Goal: Navigation & Orientation: Find specific page/section

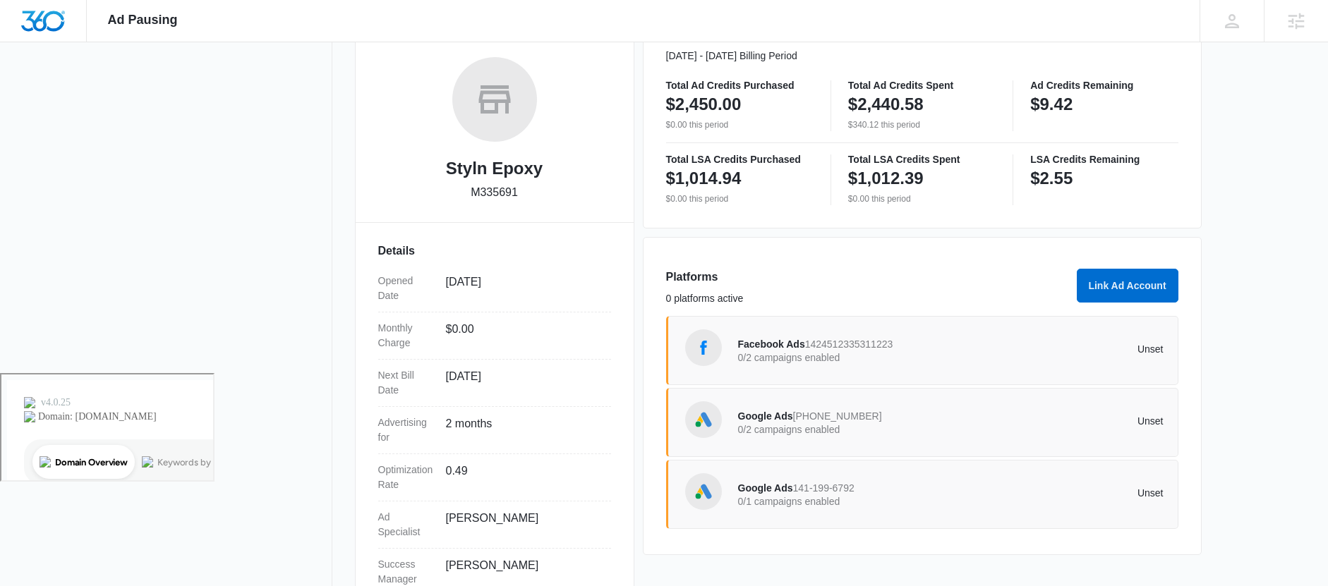
scroll to position [216, 0]
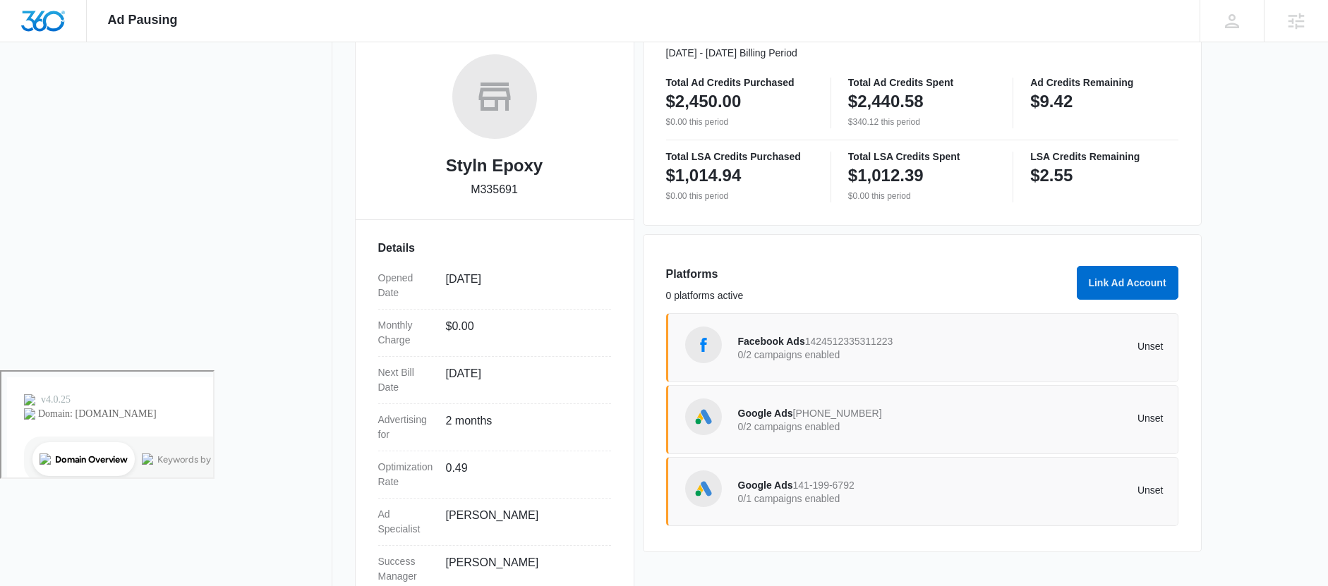
click at [766, 340] on span "Facebook Ads" at bounding box center [771, 341] width 67 height 11
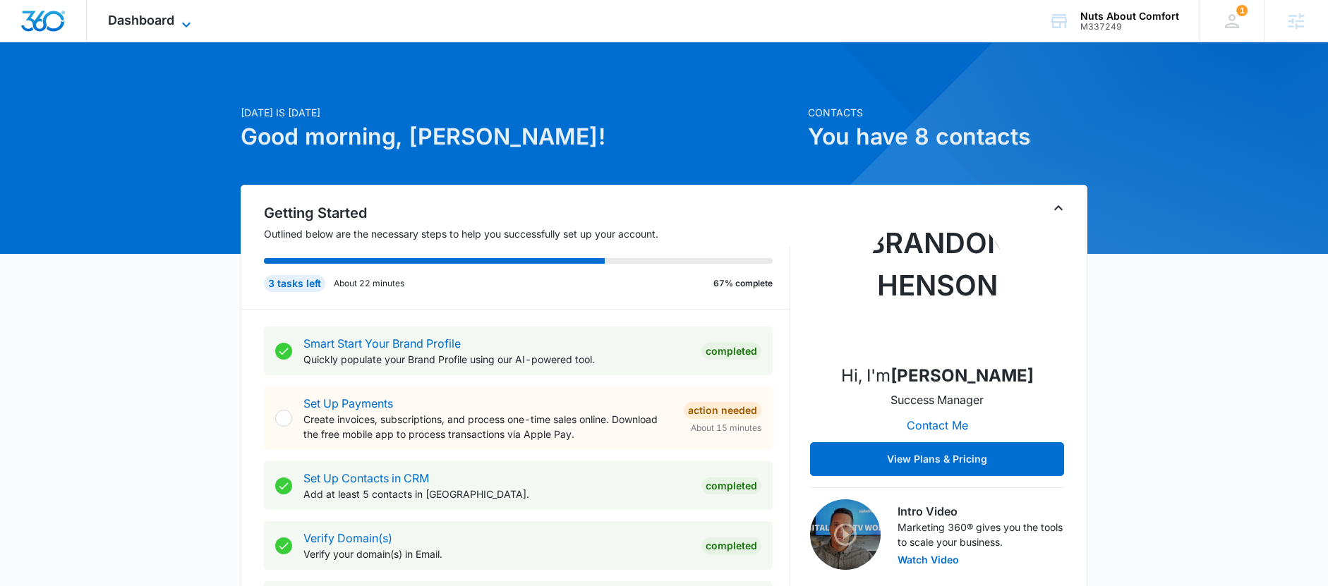
click at [133, 21] on span "Dashboard" at bounding box center [141, 20] width 66 height 15
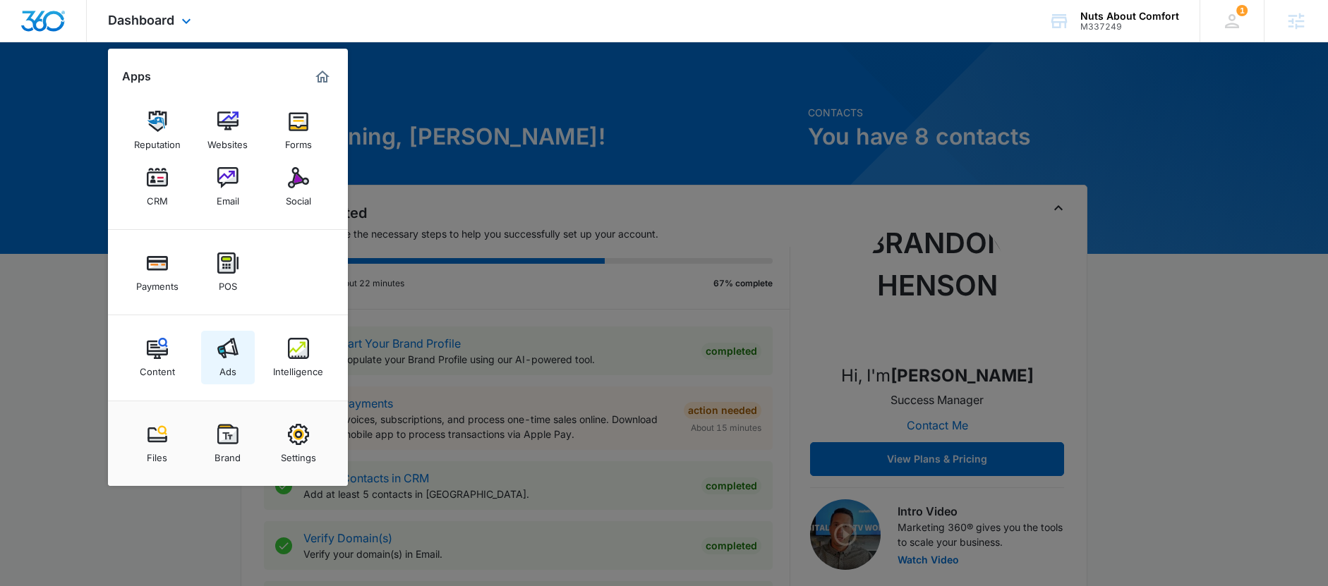
click at [243, 367] on link "Ads" at bounding box center [228, 358] width 54 height 54
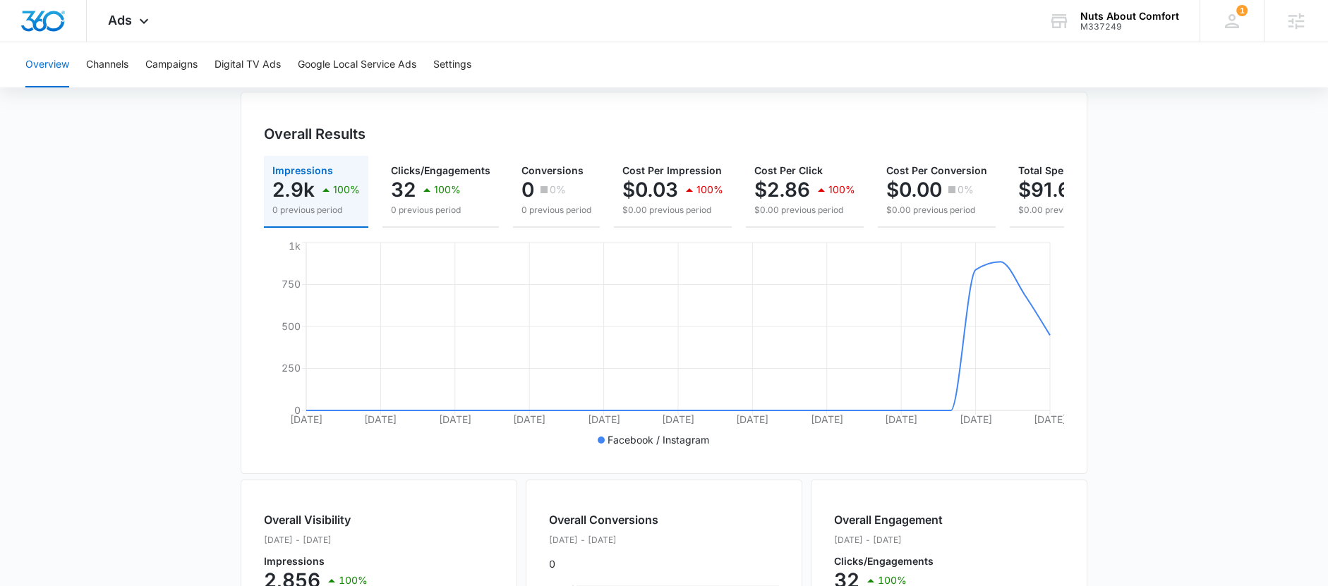
scroll to position [109, 0]
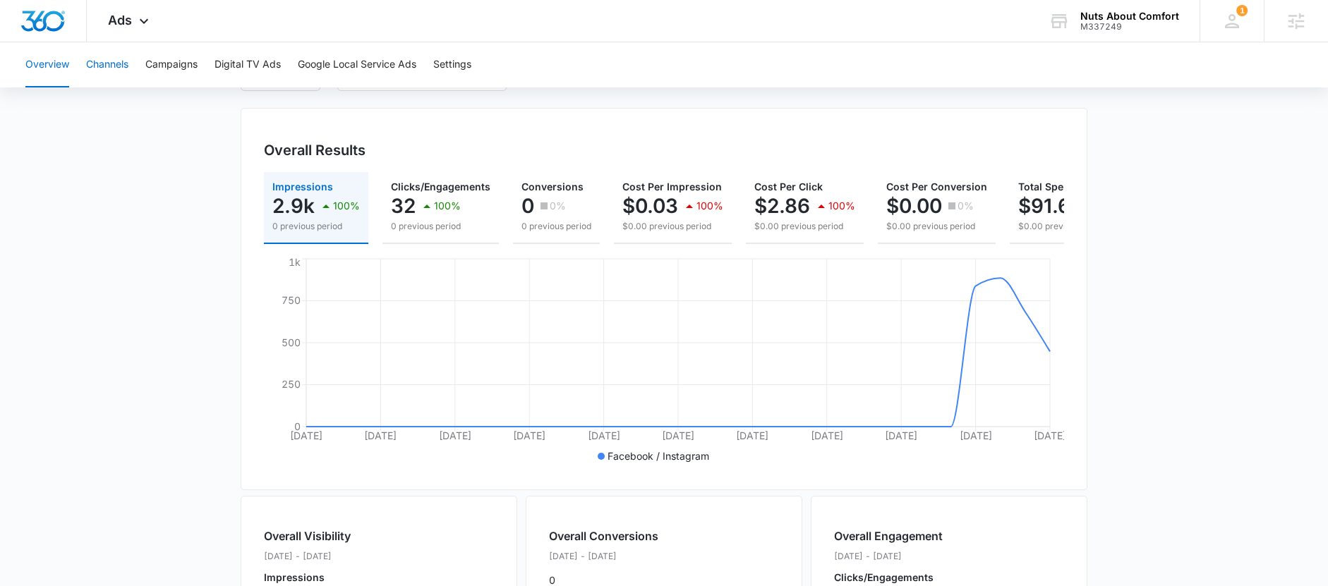
click at [109, 66] on button "Channels" at bounding box center [107, 64] width 42 height 45
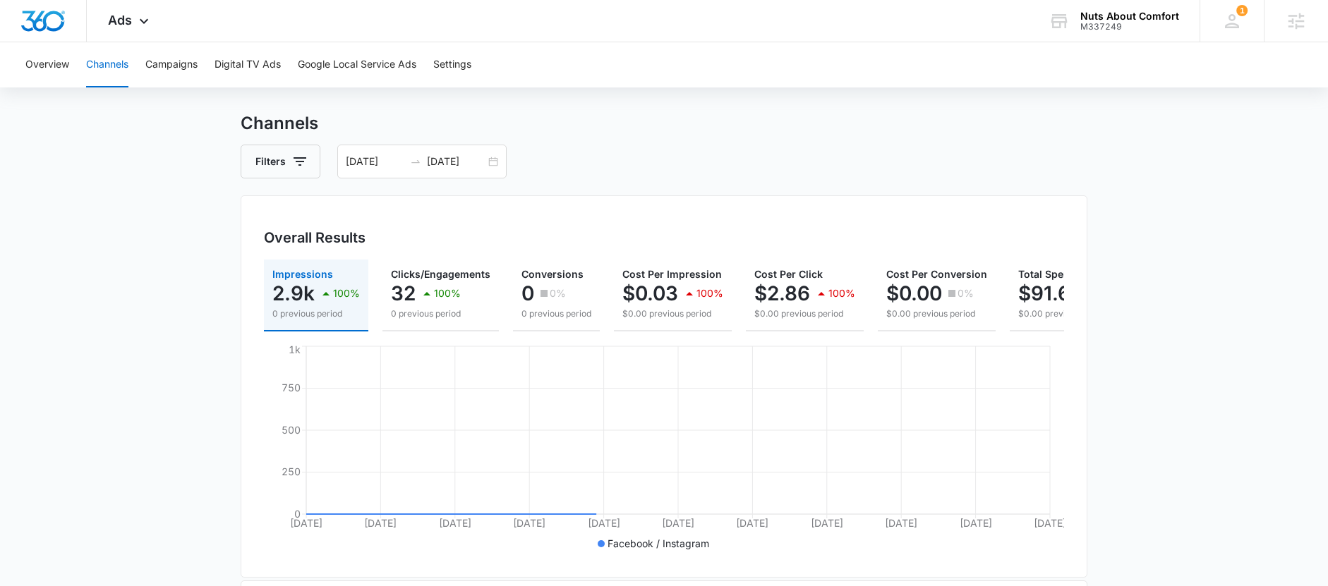
scroll to position [260, 0]
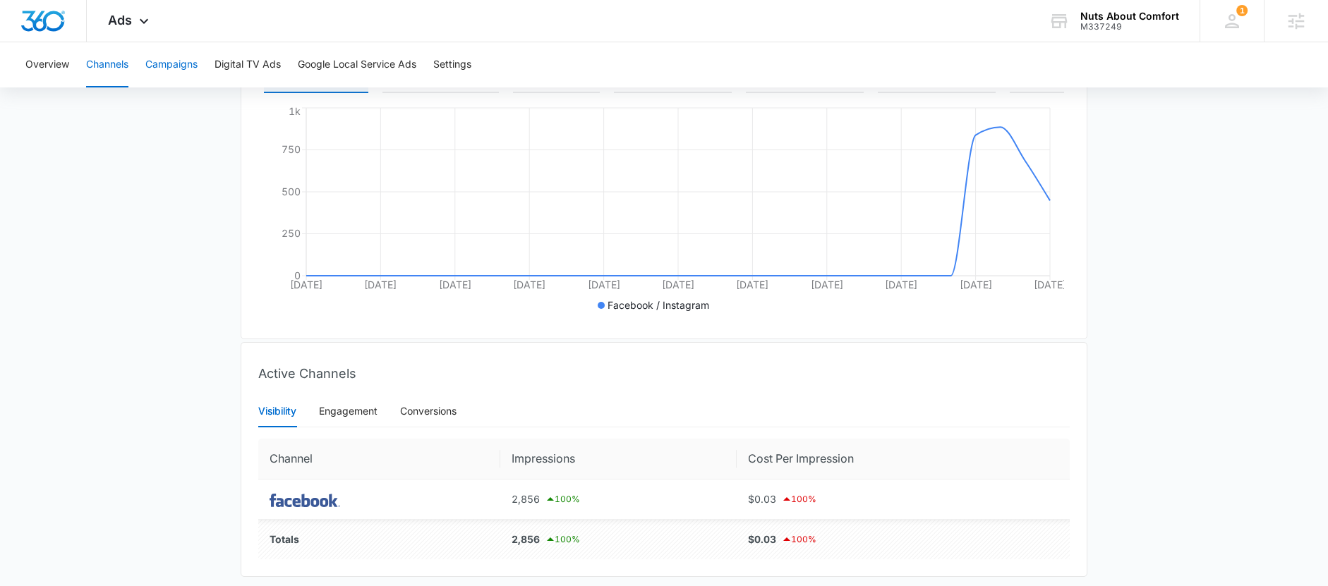
click at [170, 60] on button "Campaigns" at bounding box center [171, 64] width 52 height 45
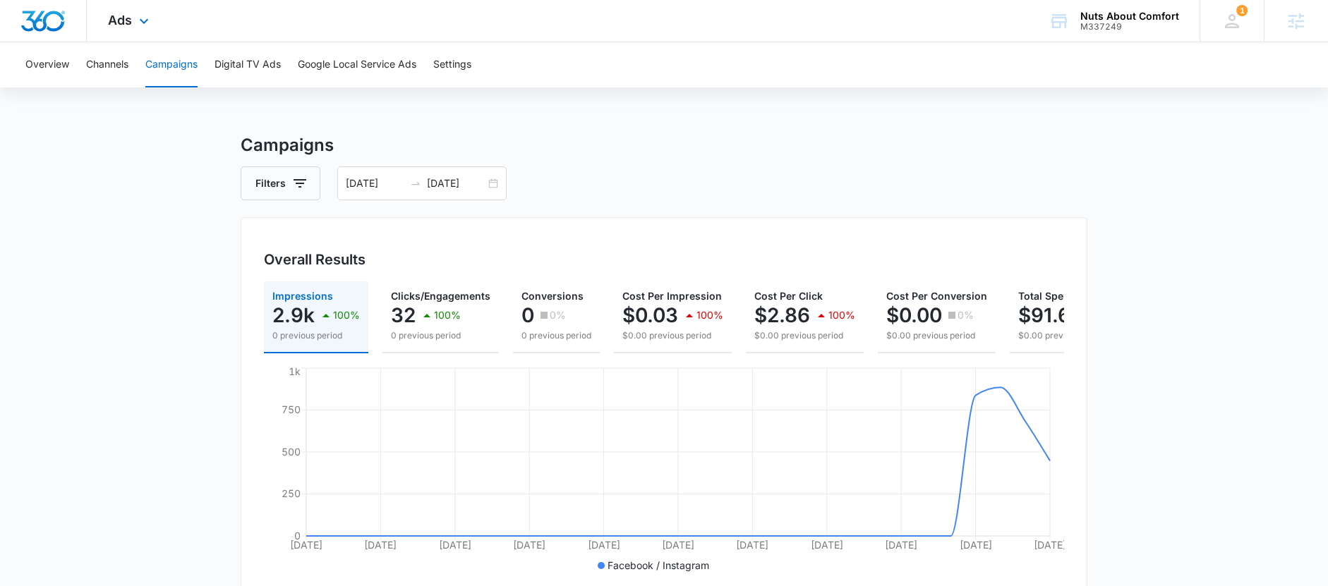
click at [133, 26] on div "Ads Apps Reputation Websites Forms CRM Email Social Payments POS Content Ads In…" at bounding box center [130, 21] width 87 height 42
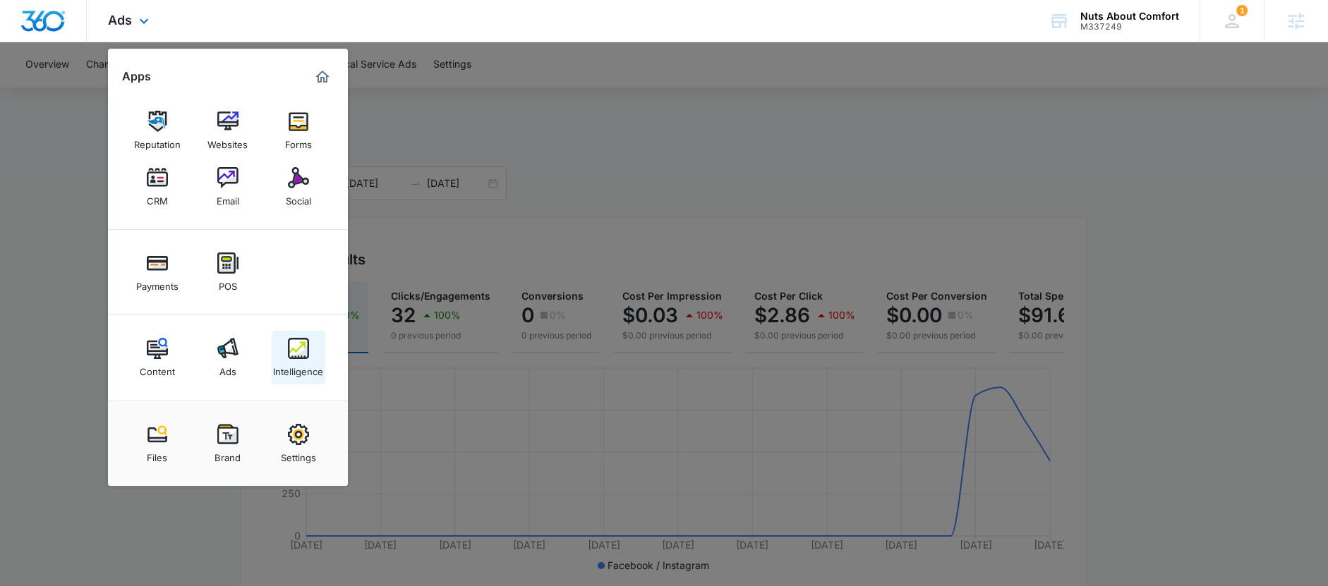
click at [306, 353] on img at bounding box center [298, 348] width 21 height 21
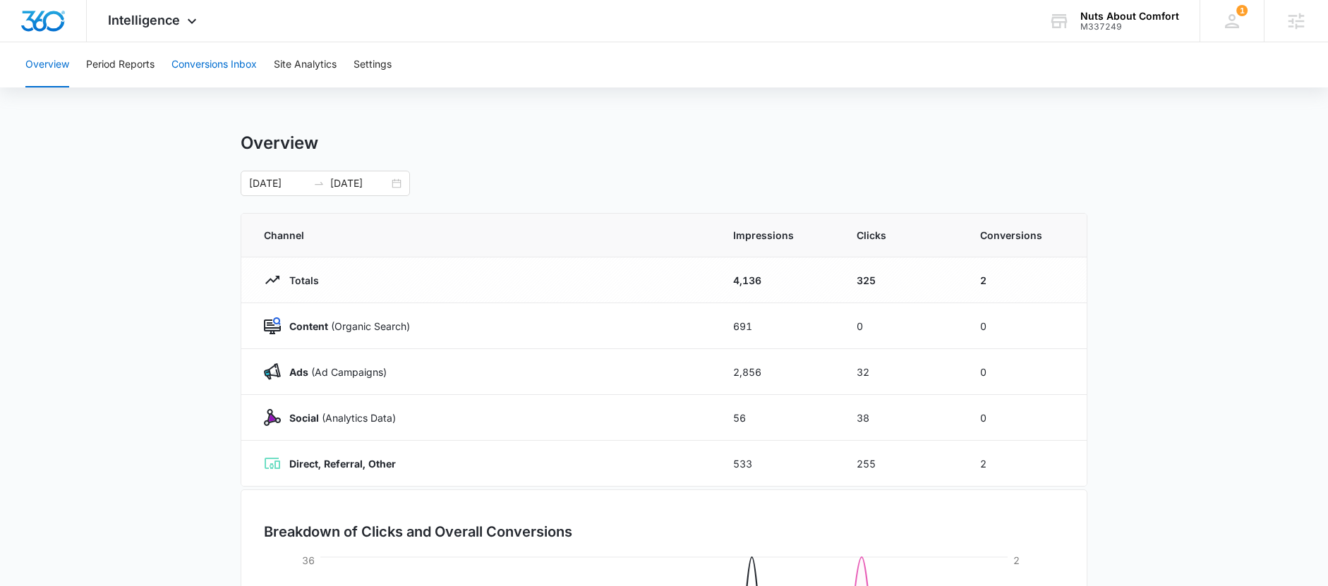
click at [197, 63] on button "Conversions Inbox" at bounding box center [213, 64] width 85 height 45
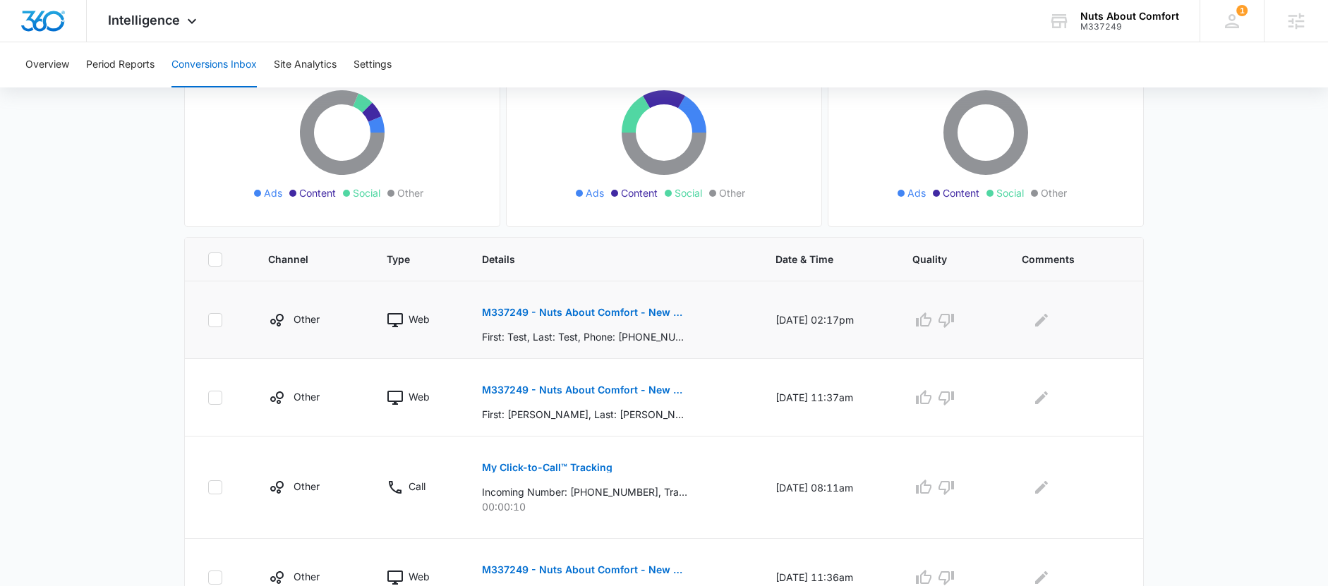
scroll to position [182, 0]
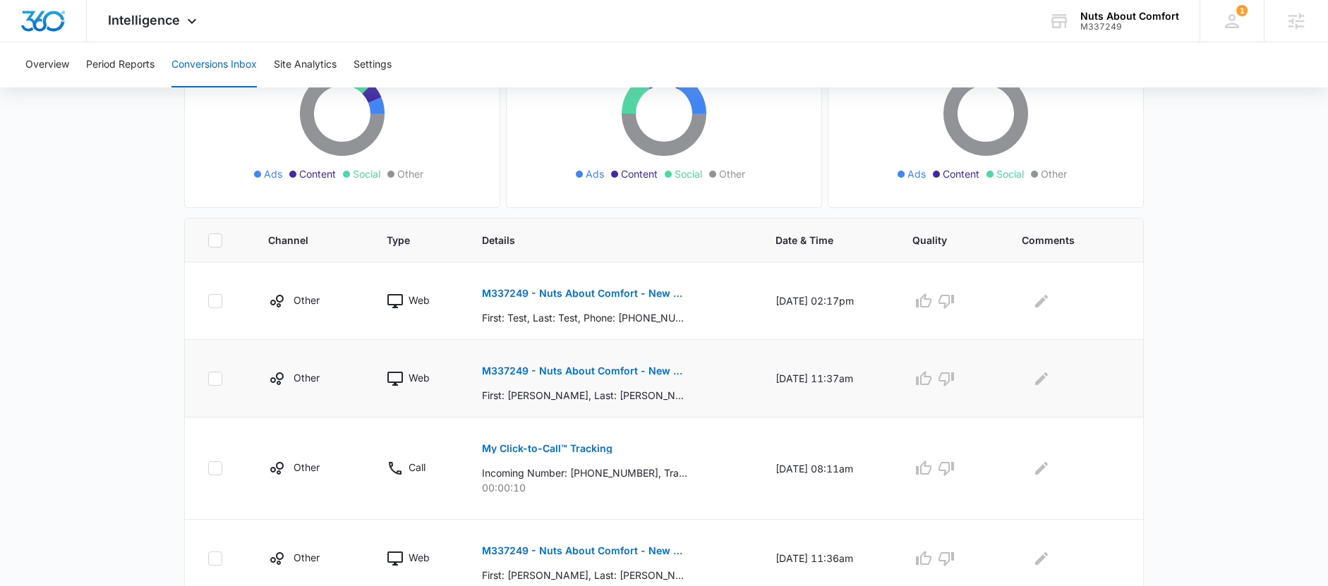
click at [547, 378] on button "M337249 - Nuts About Comfort - New Contact" at bounding box center [584, 371] width 205 height 34
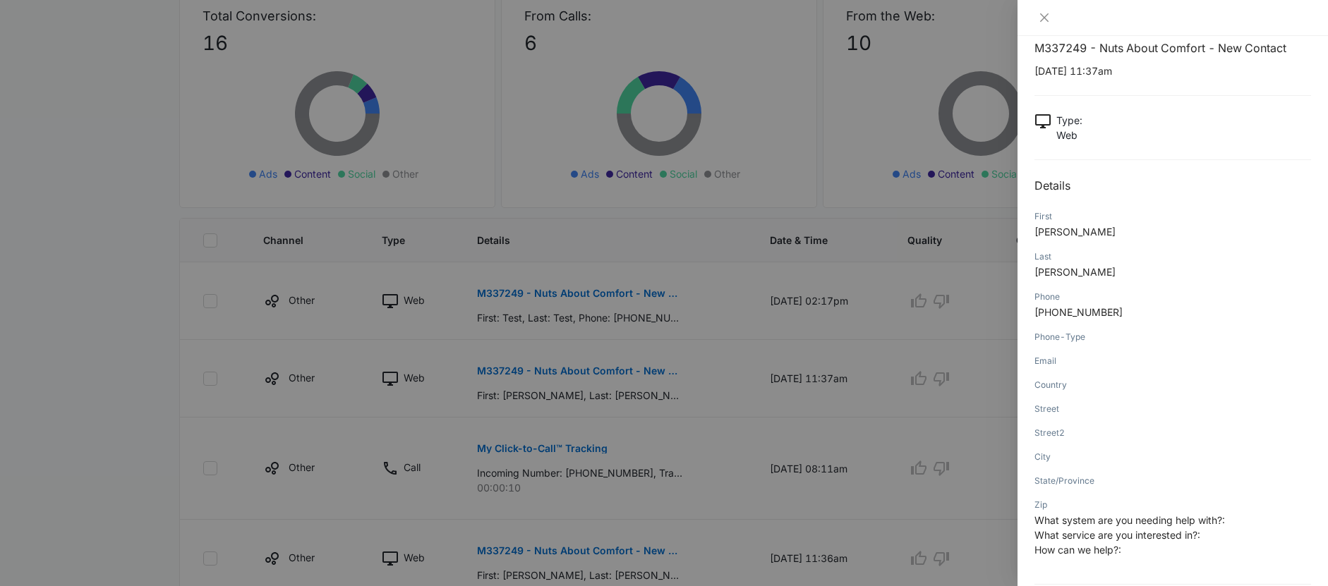
scroll to position [42, 0]
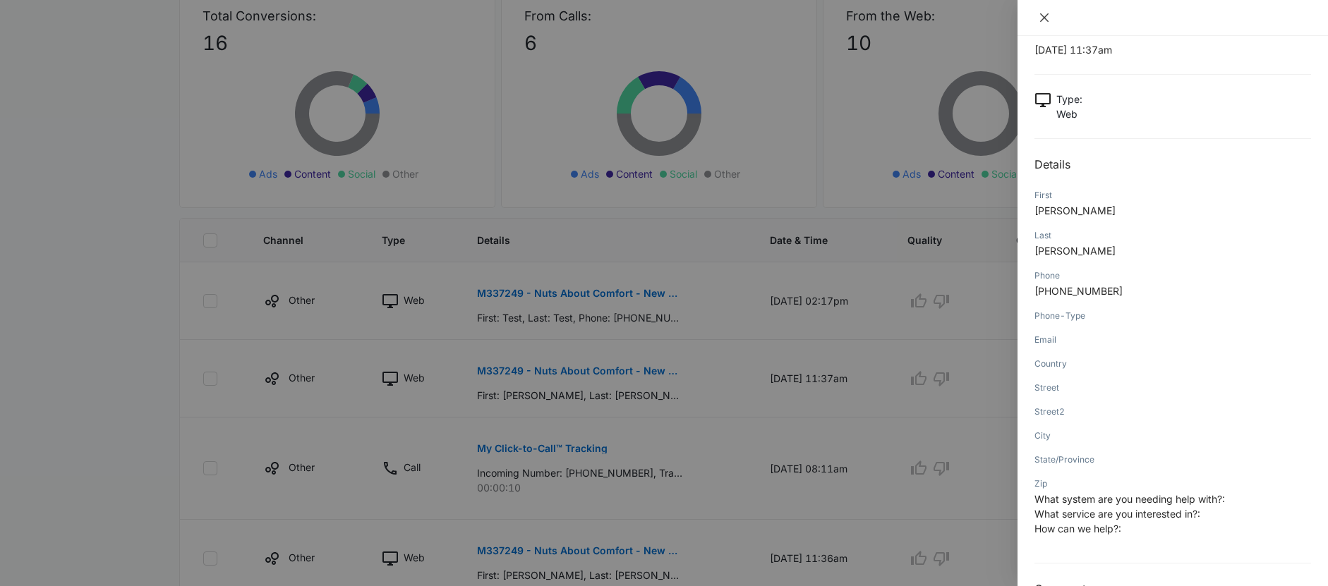
click at [1044, 21] on icon "close" at bounding box center [1043, 17] width 11 height 11
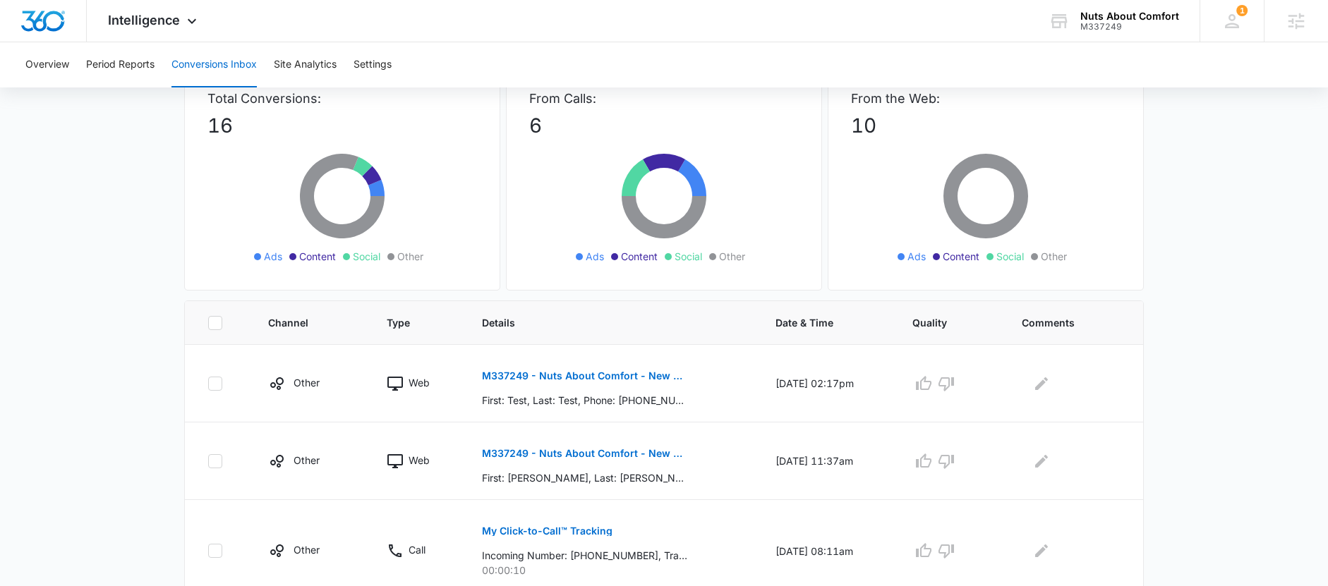
scroll to position [0, 0]
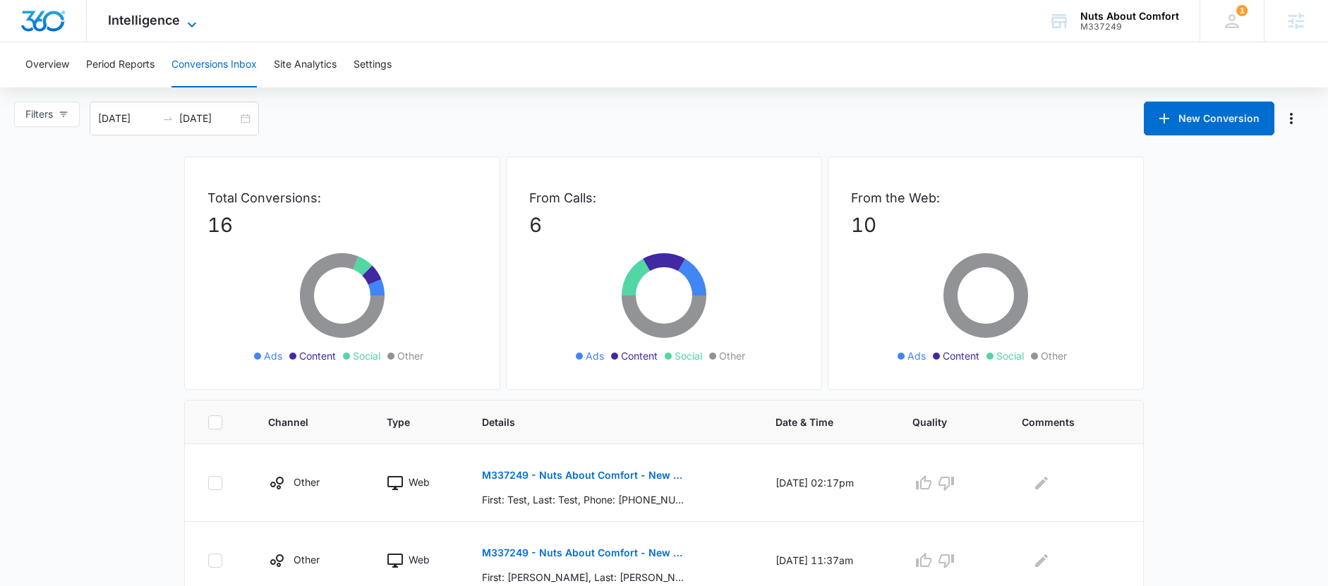
click at [183, 28] on icon at bounding box center [191, 24] width 17 height 17
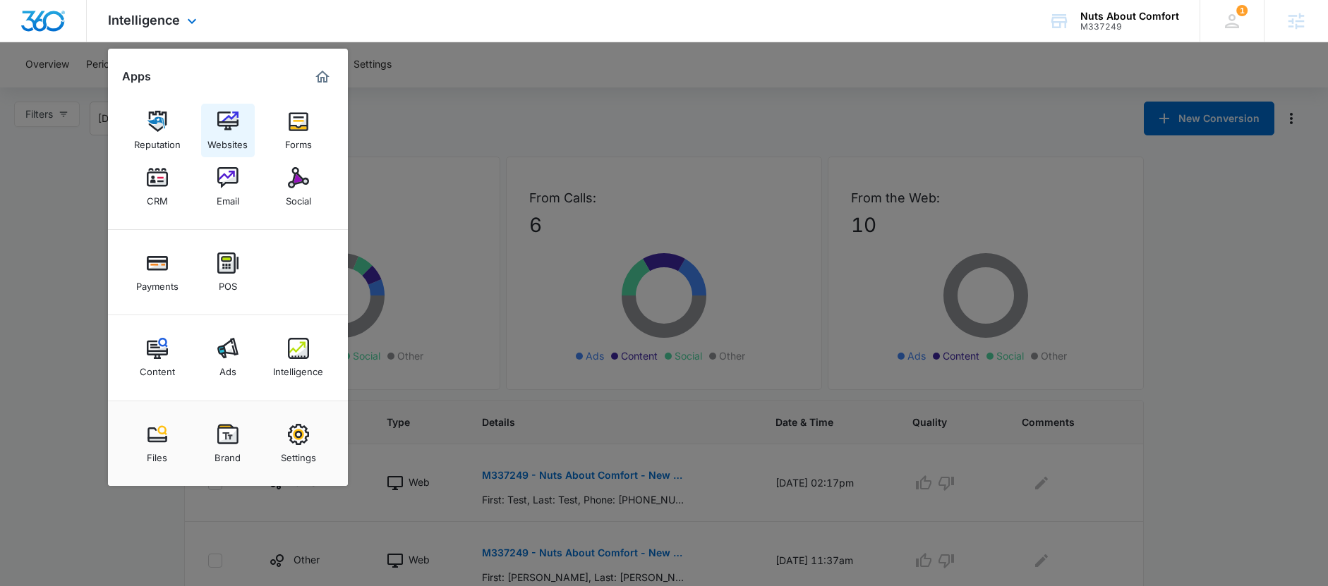
click at [217, 140] on div "Websites" at bounding box center [227, 141] width 40 height 18
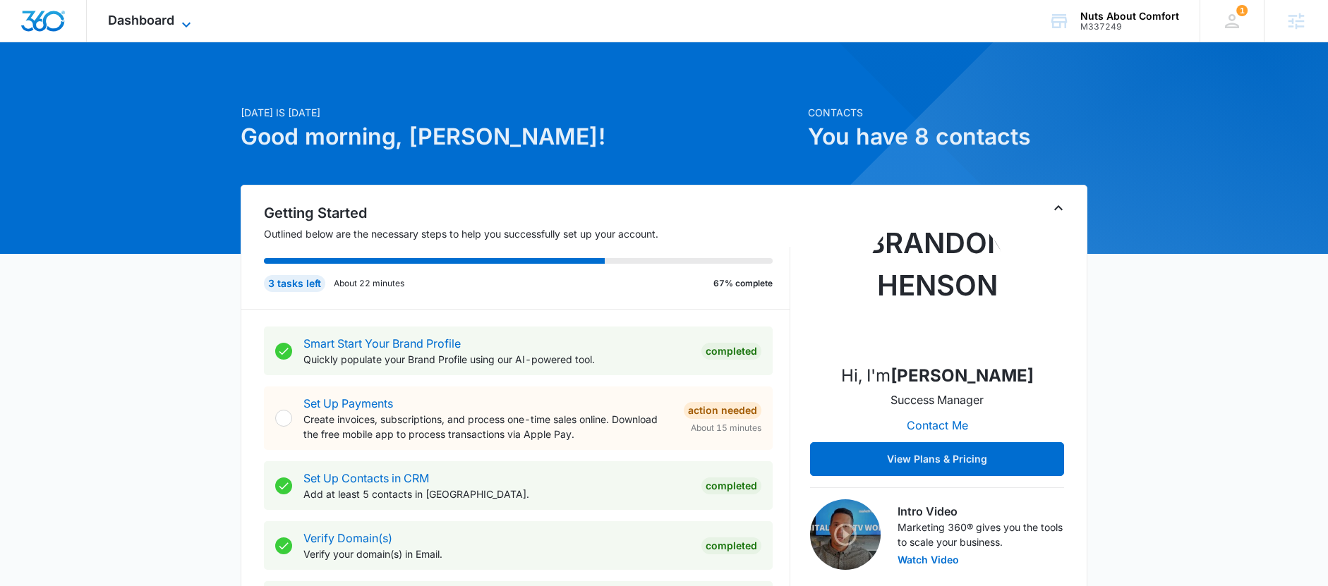
click at [160, 15] on span "Dashboard" at bounding box center [141, 20] width 66 height 15
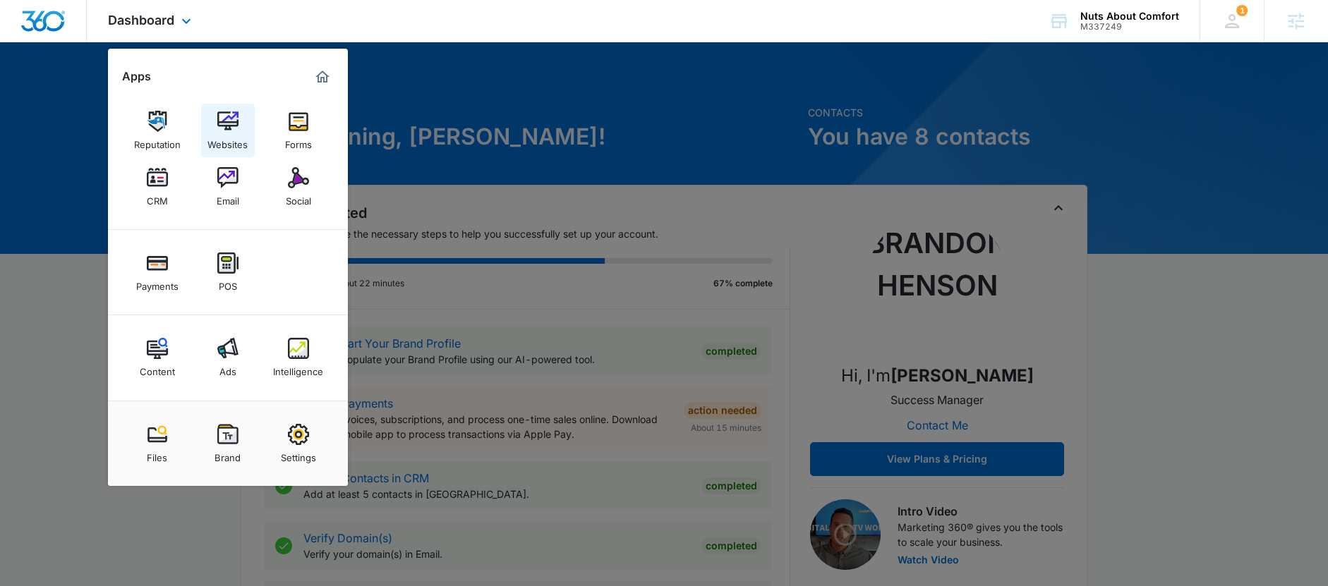
click at [244, 139] on div "Websites" at bounding box center [227, 141] width 40 height 18
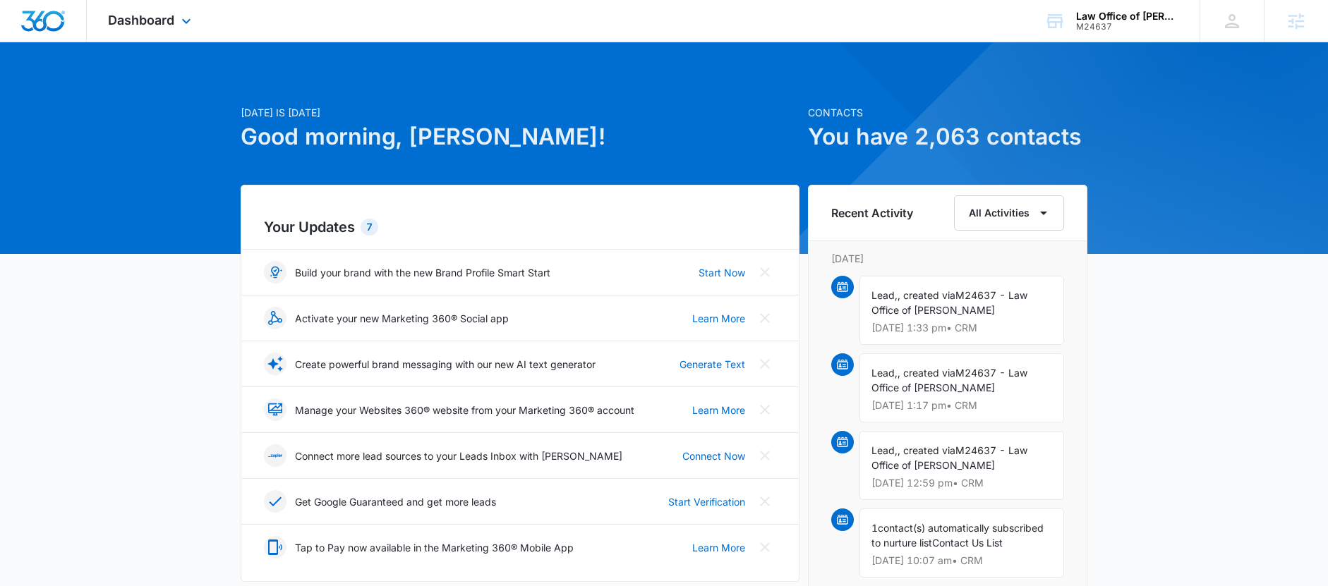
click at [169, 30] on div "Dashboard Apps Reputation Websites Forms CRM Email Social Shop Payments POS Con…" at bounding box center [151, 21] width 129 height 42
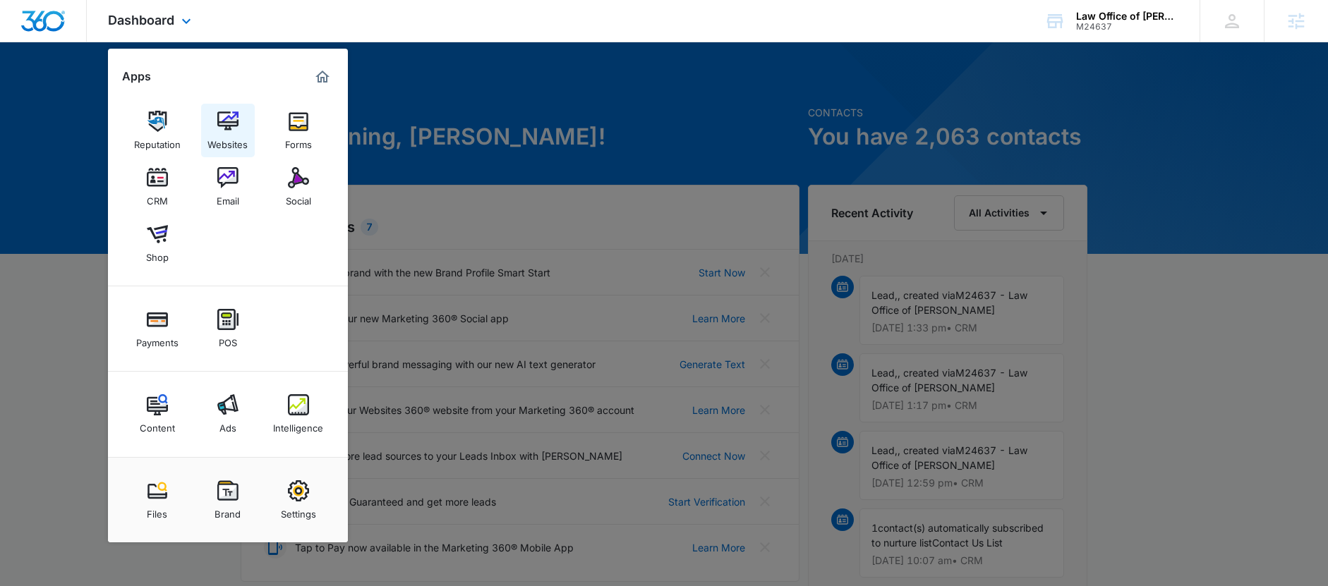
click at [233, 145] on div "Websites" at bounding box center [227, 141] width 40 height 18
